Goal: Find specific page/section: Find specific page/section

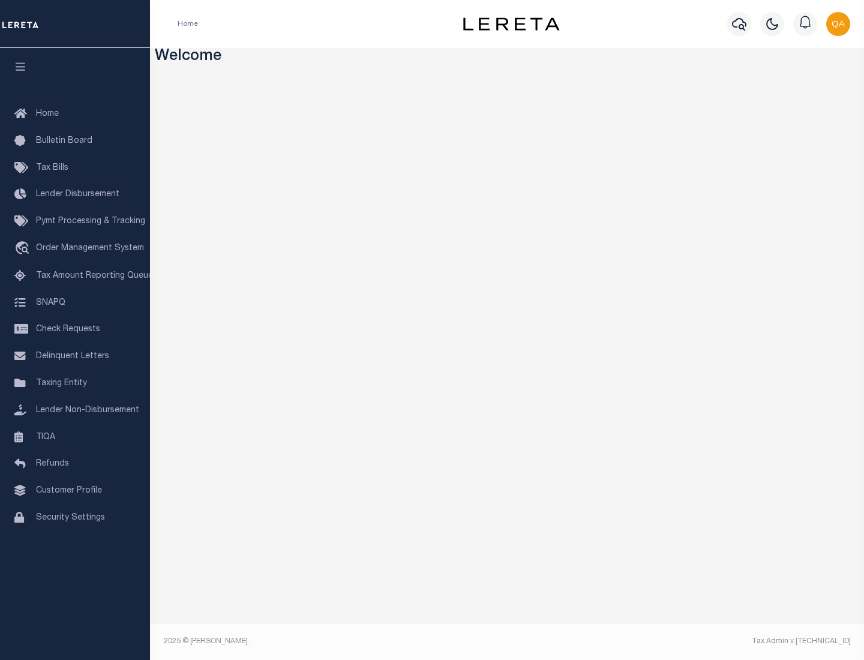
click at [75, 437] on link "TIQA" at bounding box center [75, 437] width 150 height 27
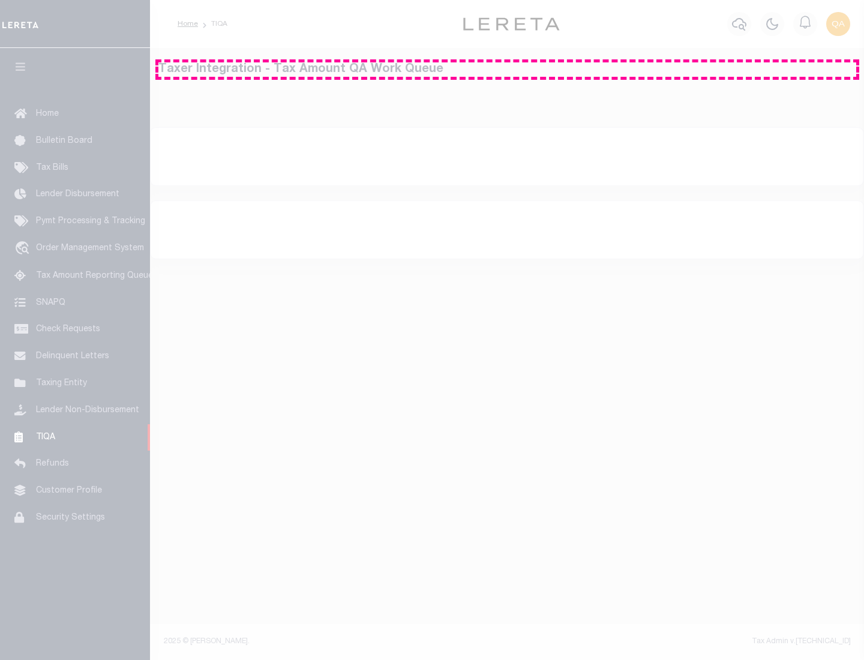
select select "200"
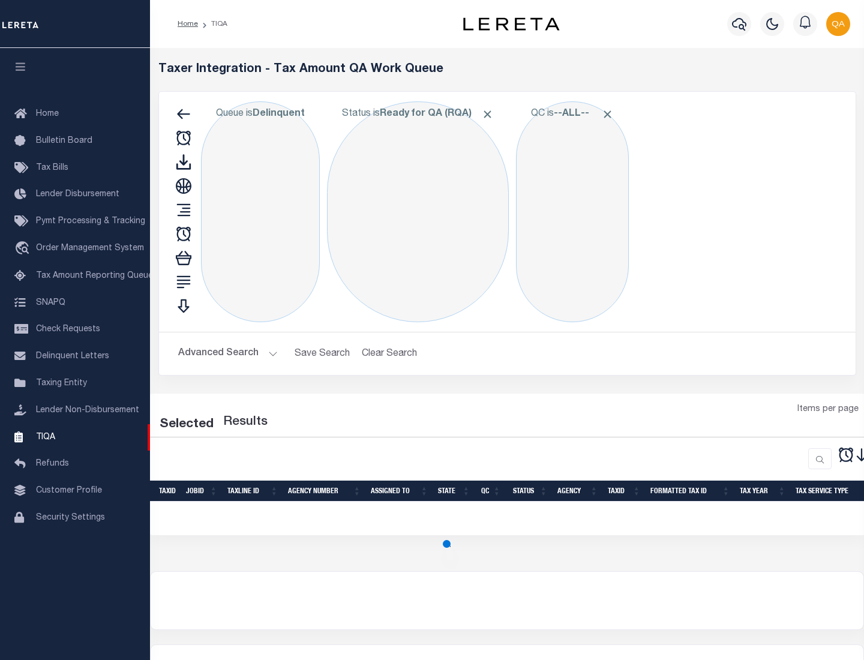
select select "200"
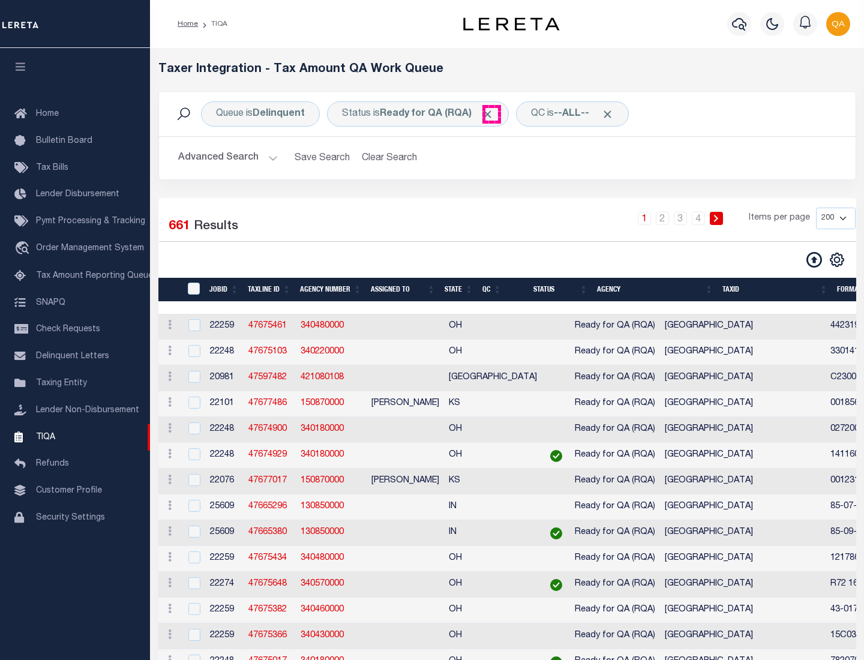
click at [491, 114] on span "Click to Remove" at bounding box center [487, 114] width 13 height 13
